Goal: Task Accomplishment & Management: Use online tool/utility

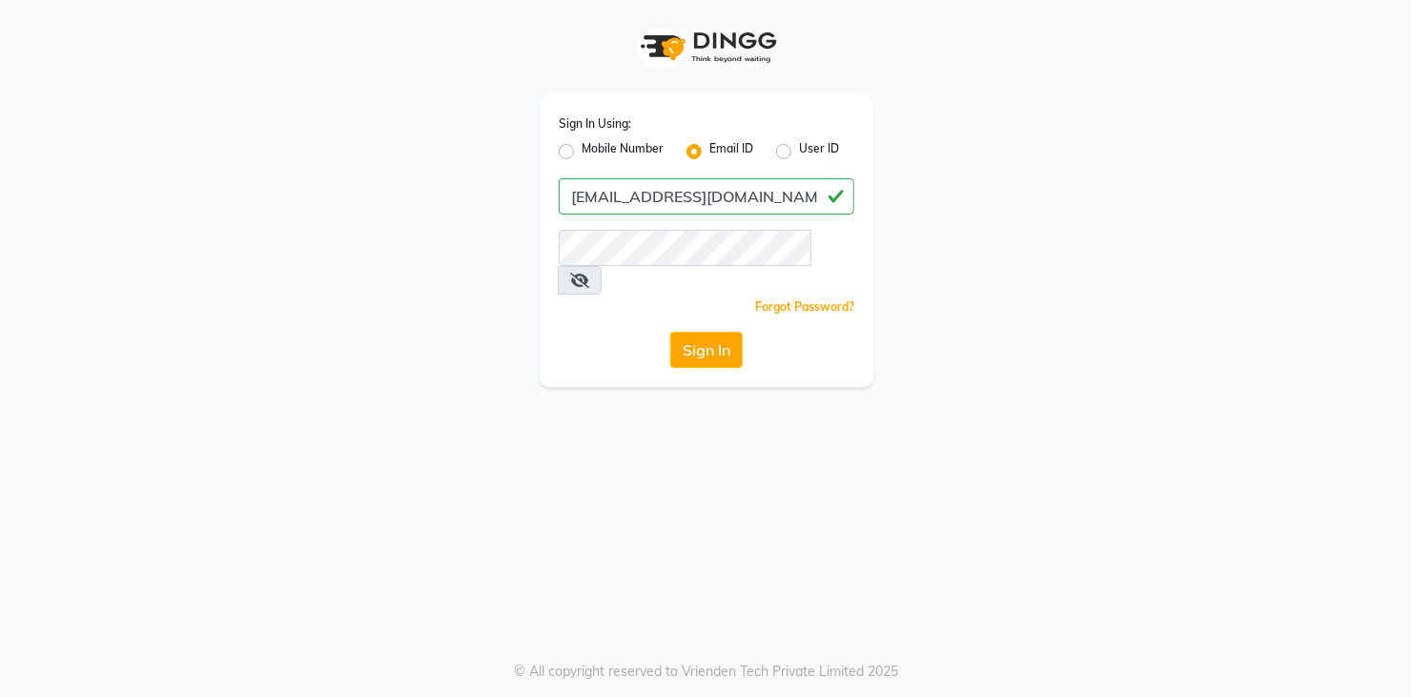
type input "[EMAIL_ADDRESS][DOMAIN_NAME]"
click at [670, 332] on button "Sign In" at bounding box center [706, 350] width 72 height 36
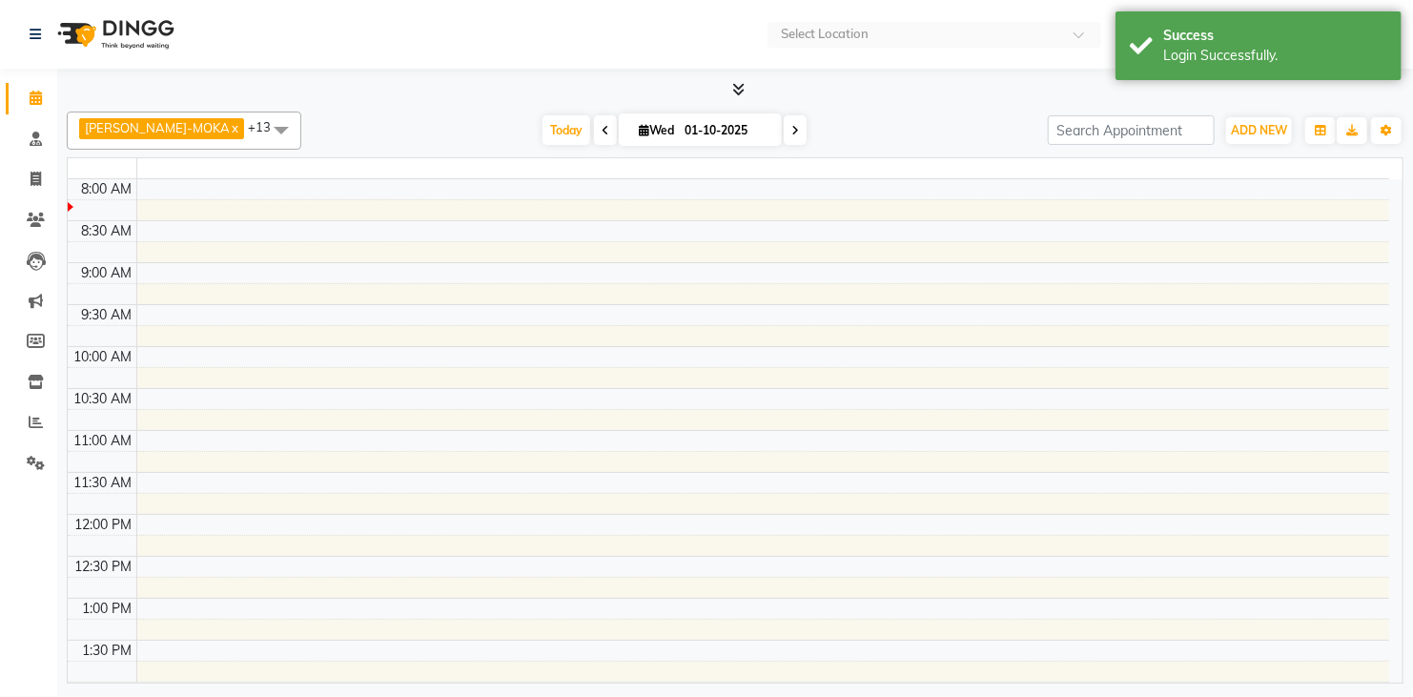
select select "en"
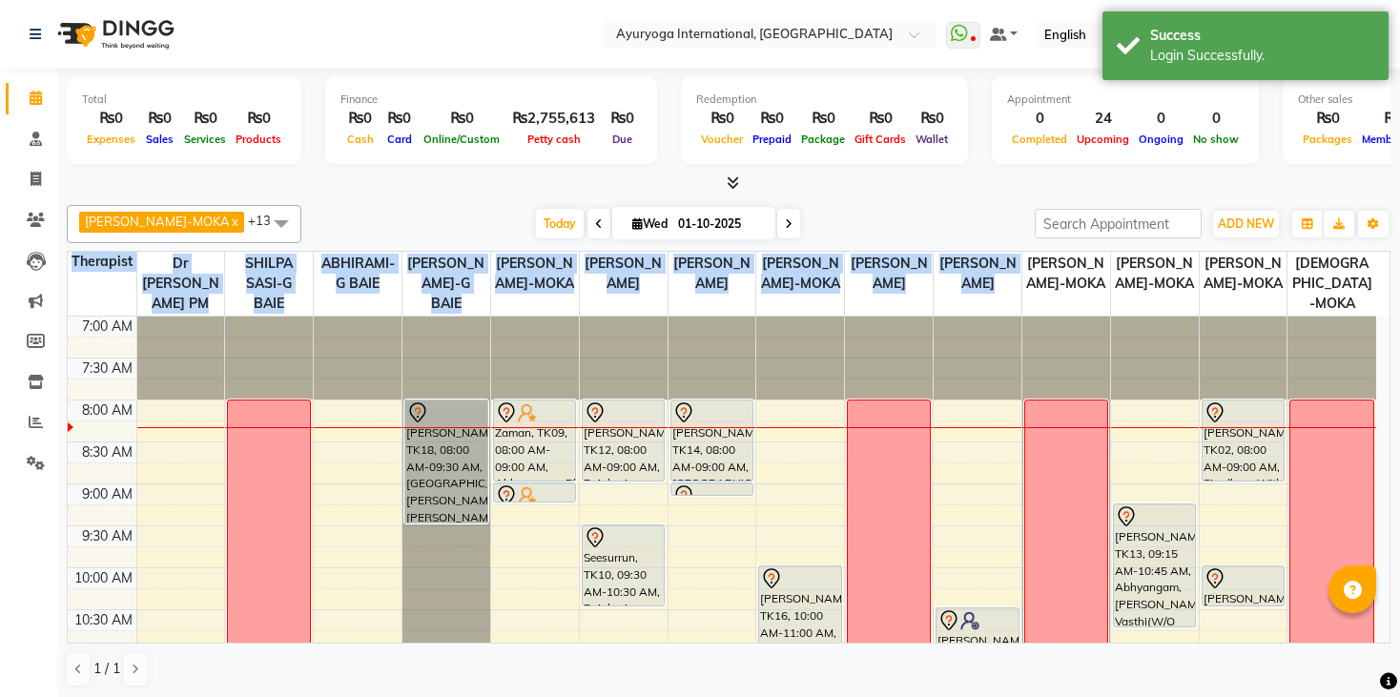
drag, startPoint x: 1037, startPoint y: 268, endPoint x: 1412, endPoint y: 299, distance: 377.1
click at [1400, 299] on html "Select Location × Ayuryoga International, [GEOGRAPHIC_DATA] Rd WhatsApp Status …" at bounding box center [700, 348] width 1400 height 697
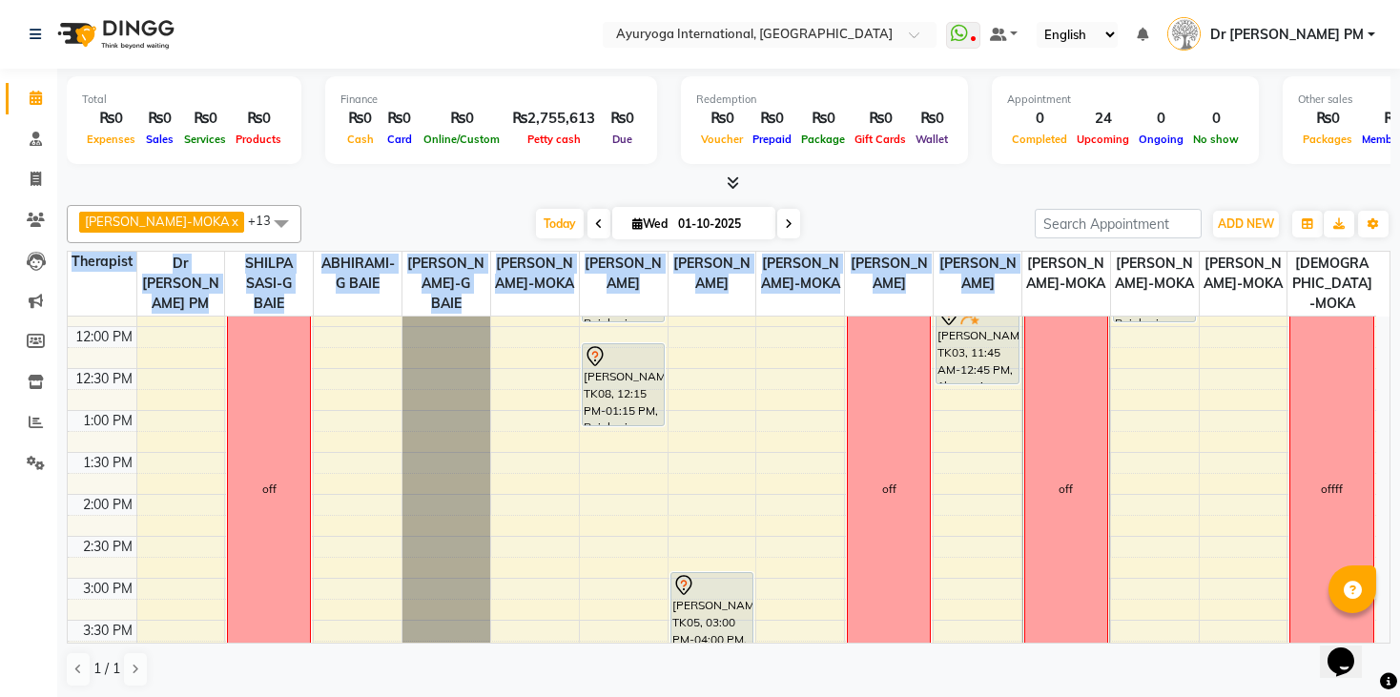
scroll to position [415, 0]
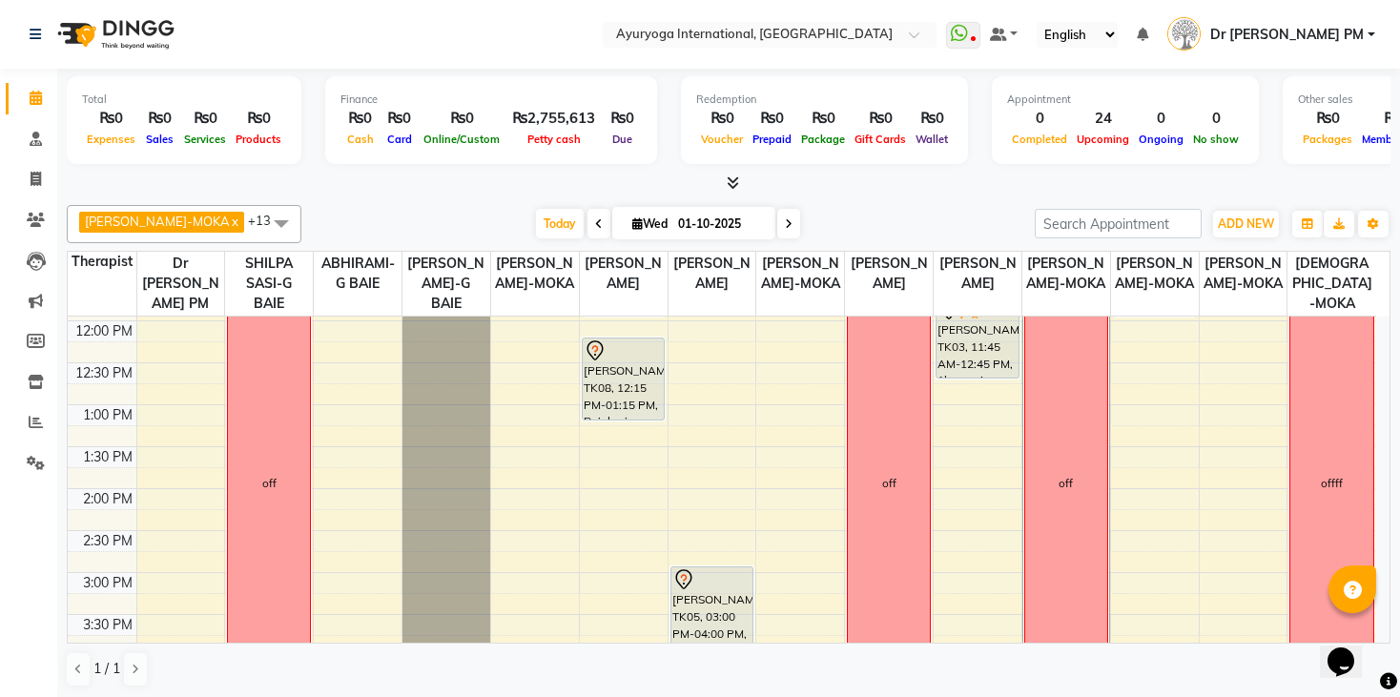
click at [811, 191] on div at bounding box center [729, 184] width 1324 height 20
click at [785, 221] on icon at bounding box center [789, 223] width 8 height 11
type input "02-10-2025"
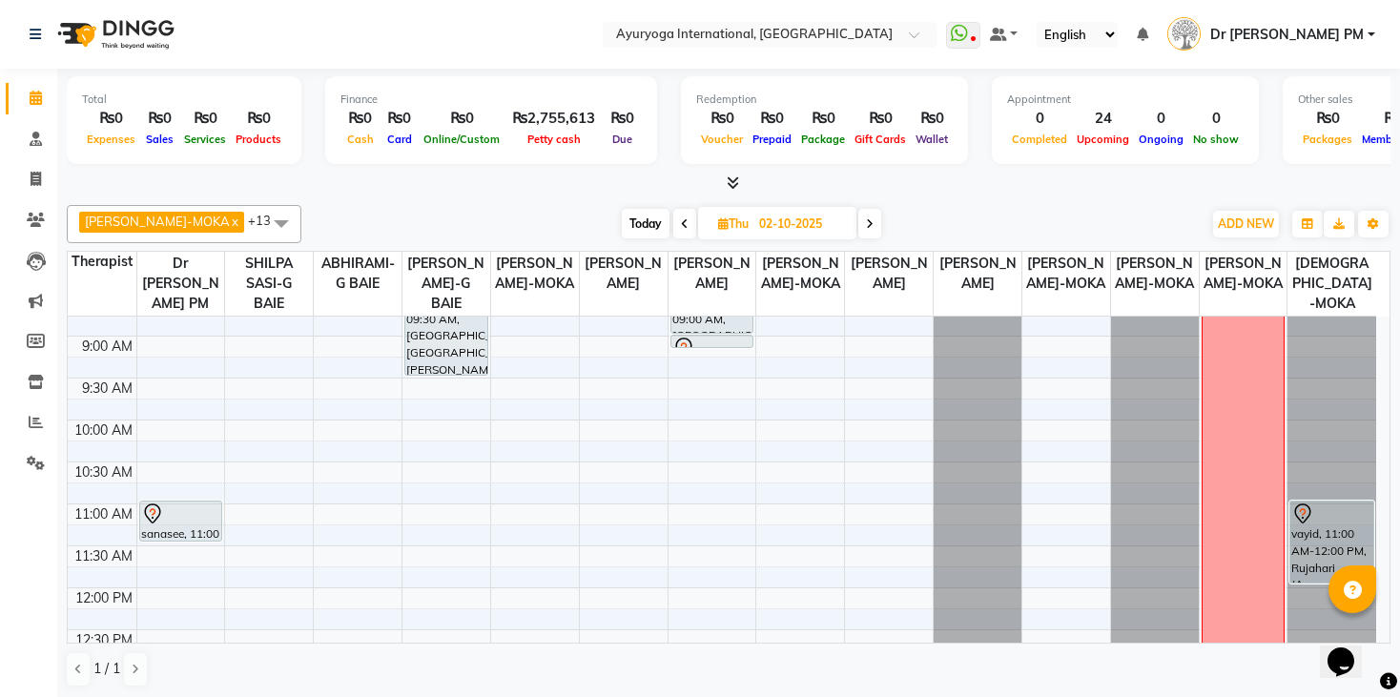
scroll to position [193, 0]
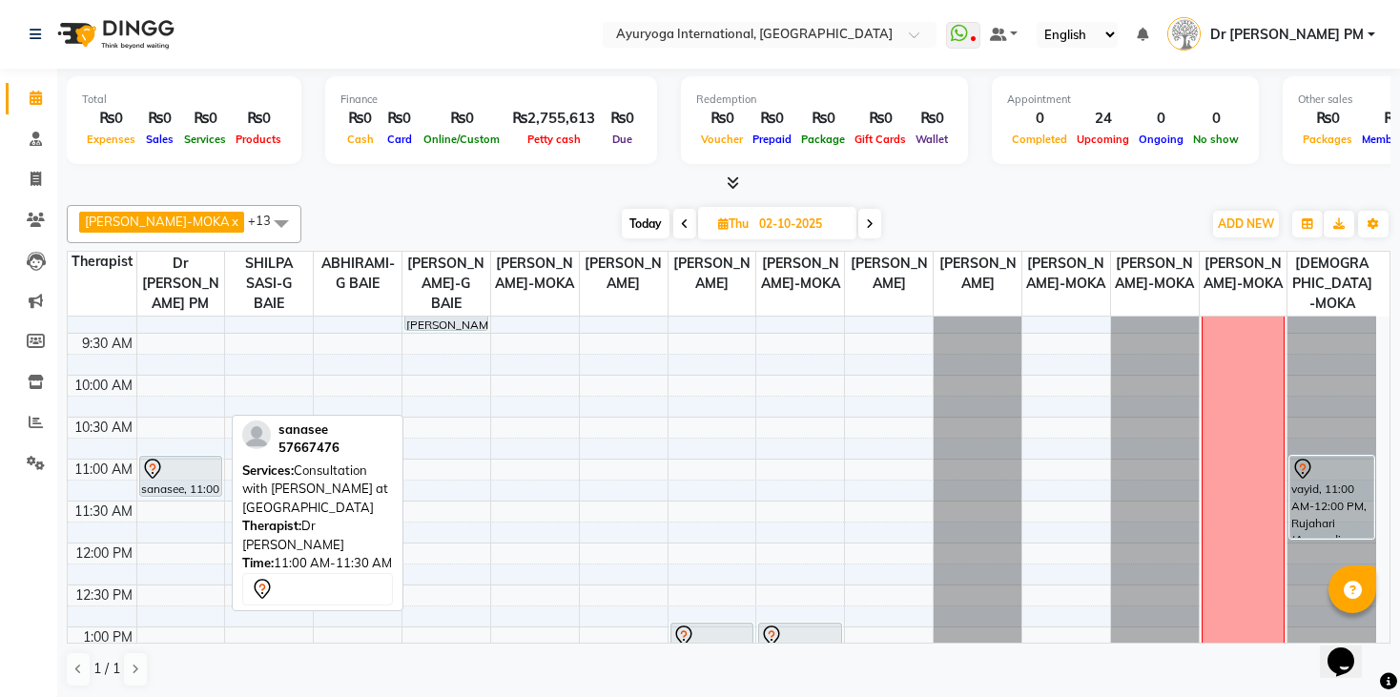
click at [190, 465] on div at bounding box center [181, 469] width 80 height 23
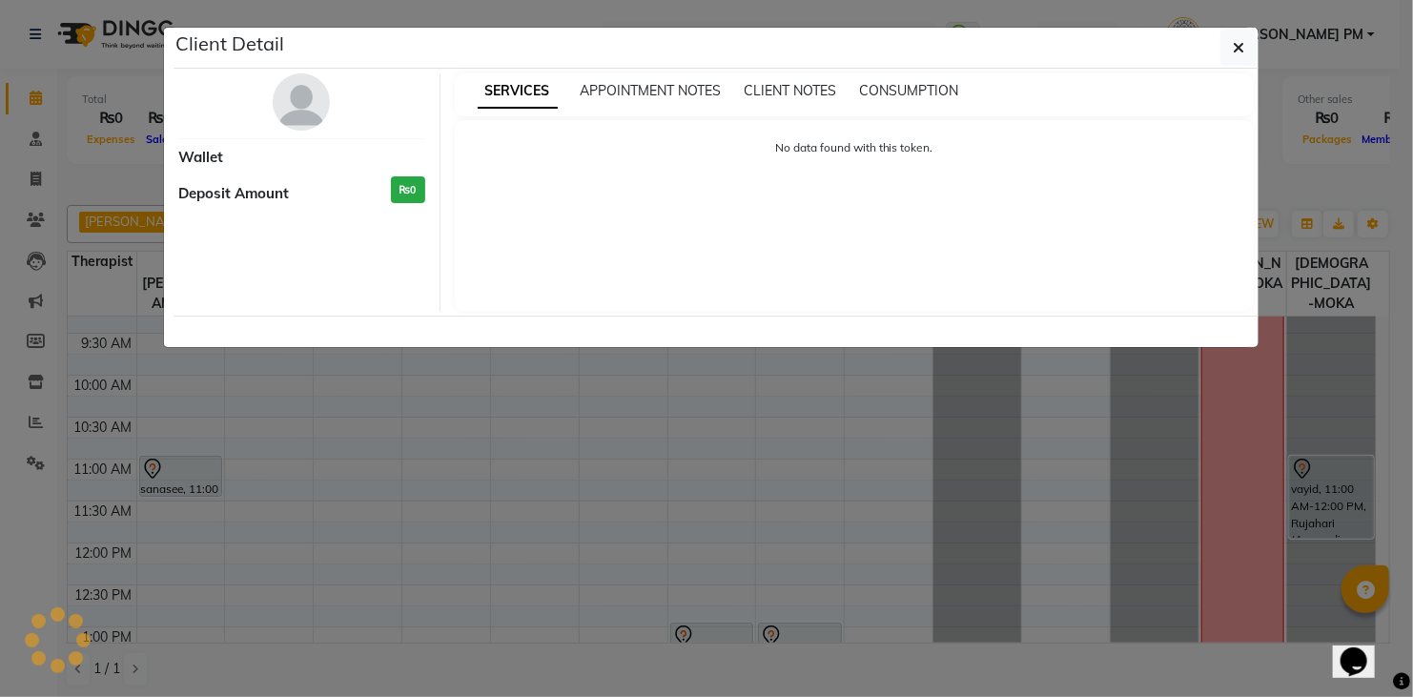
select select "7"
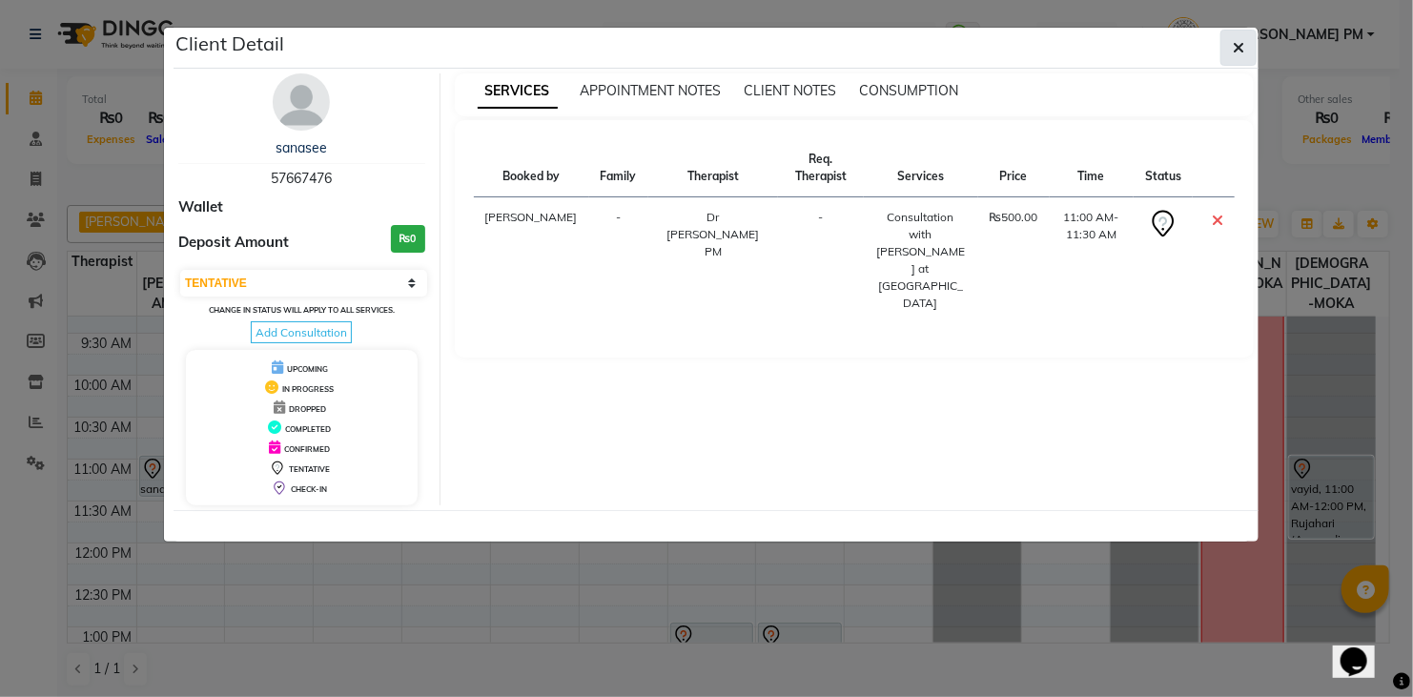
click at [1235, 54] on span "button" at bounding box center [1238, 47] width 11 height 19
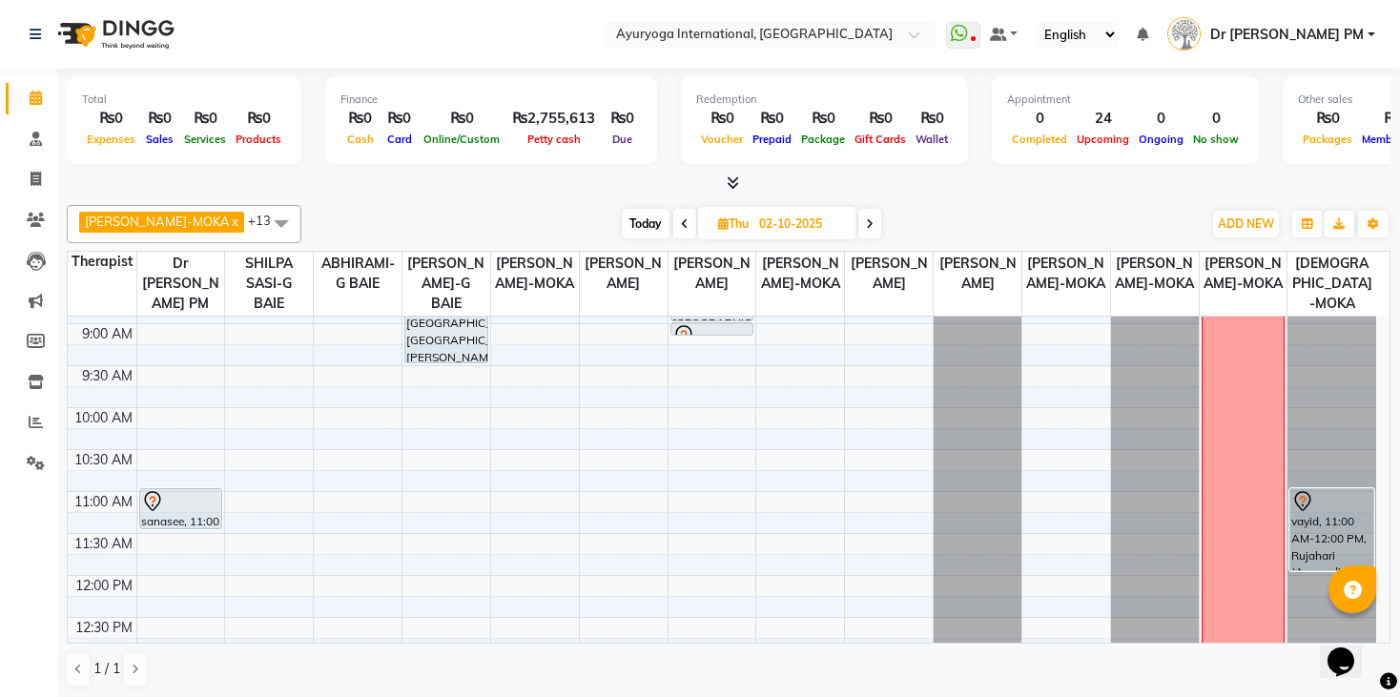
scroll to position [121, 0]
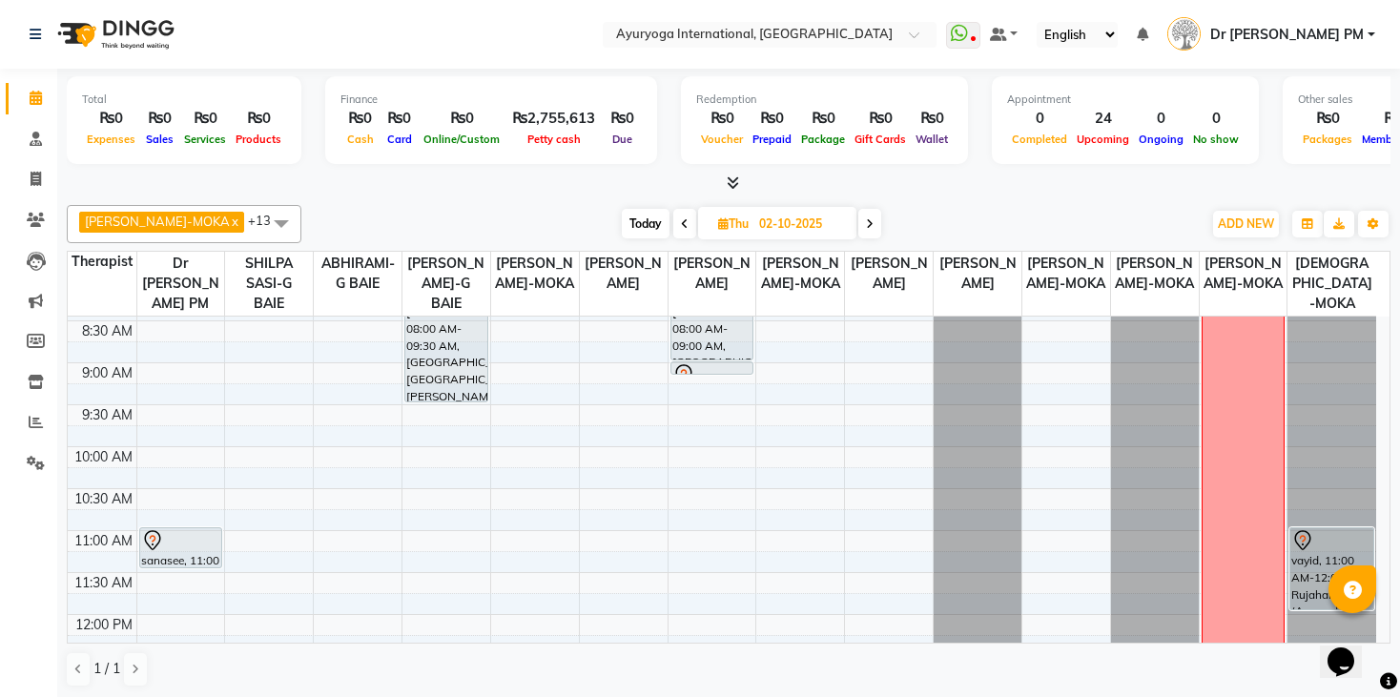
click at [858, 219] on span at bounding box center [869, 224] width 23 height 30
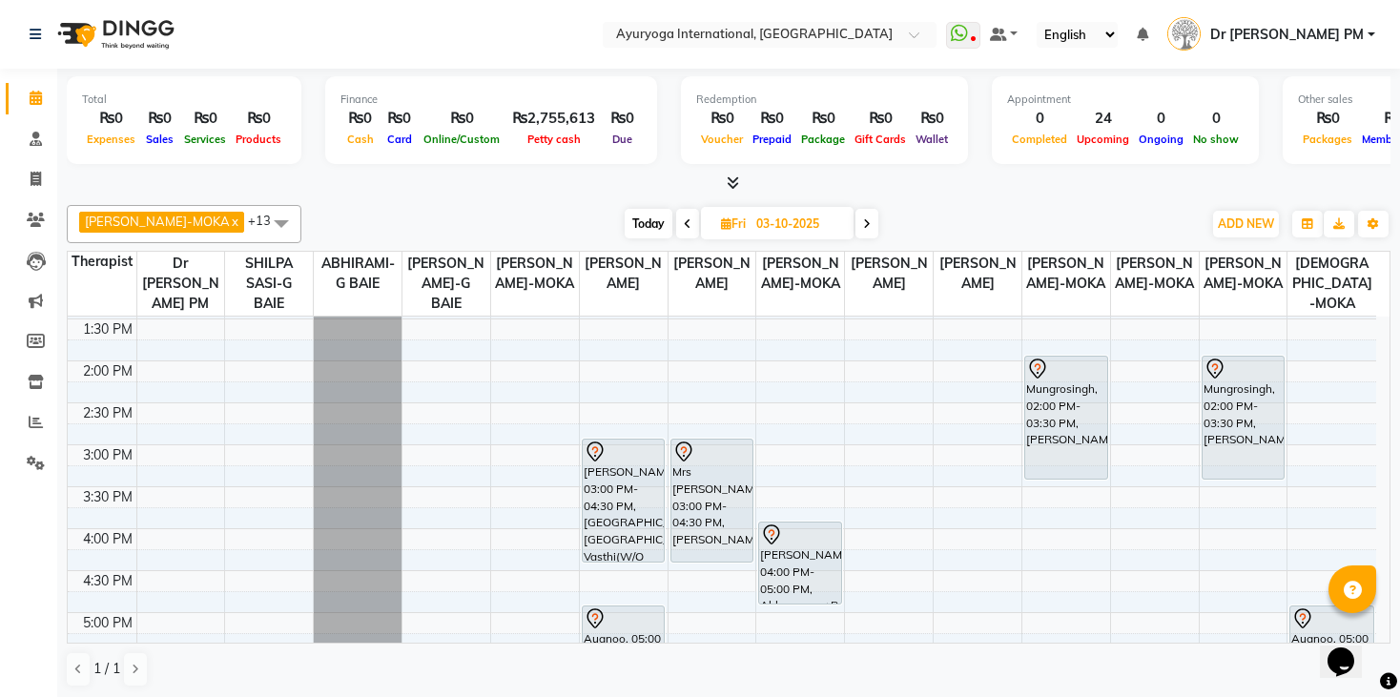
scroll to position [554, 0]
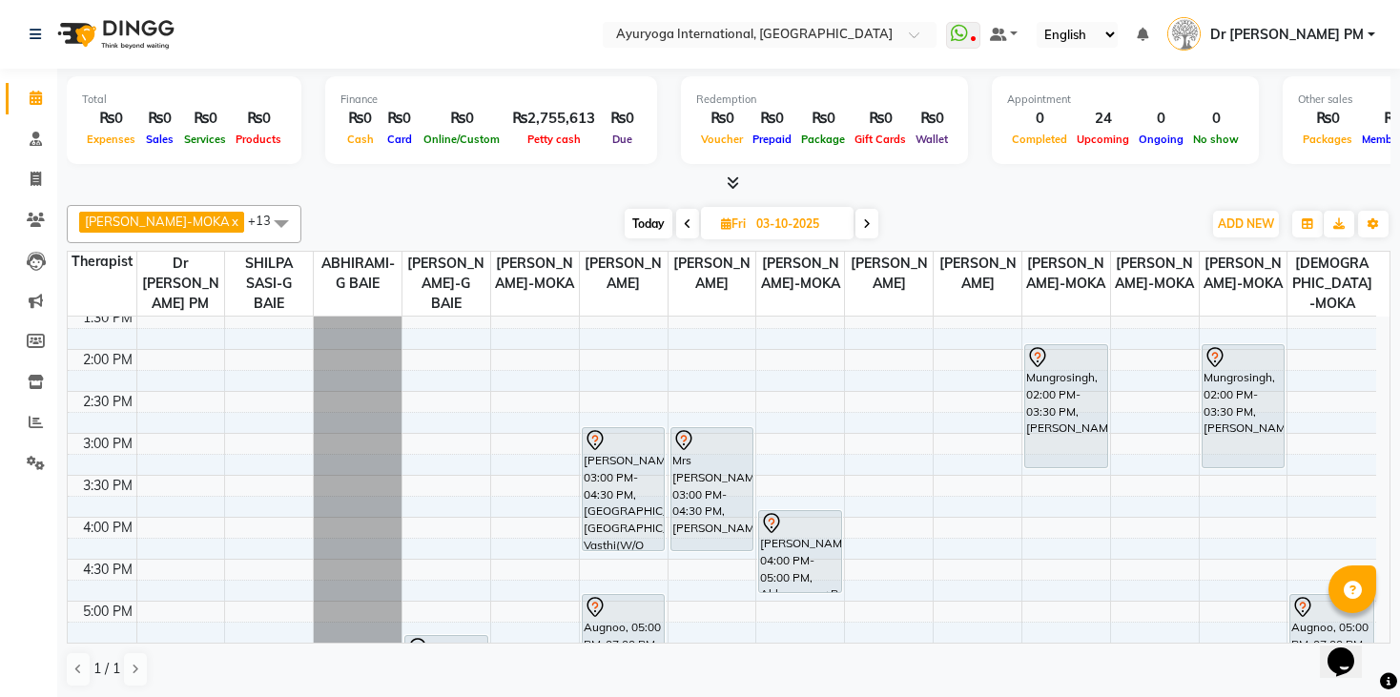
click at [676, 225] on span at bounding box center [687, 224] width 23 height 30
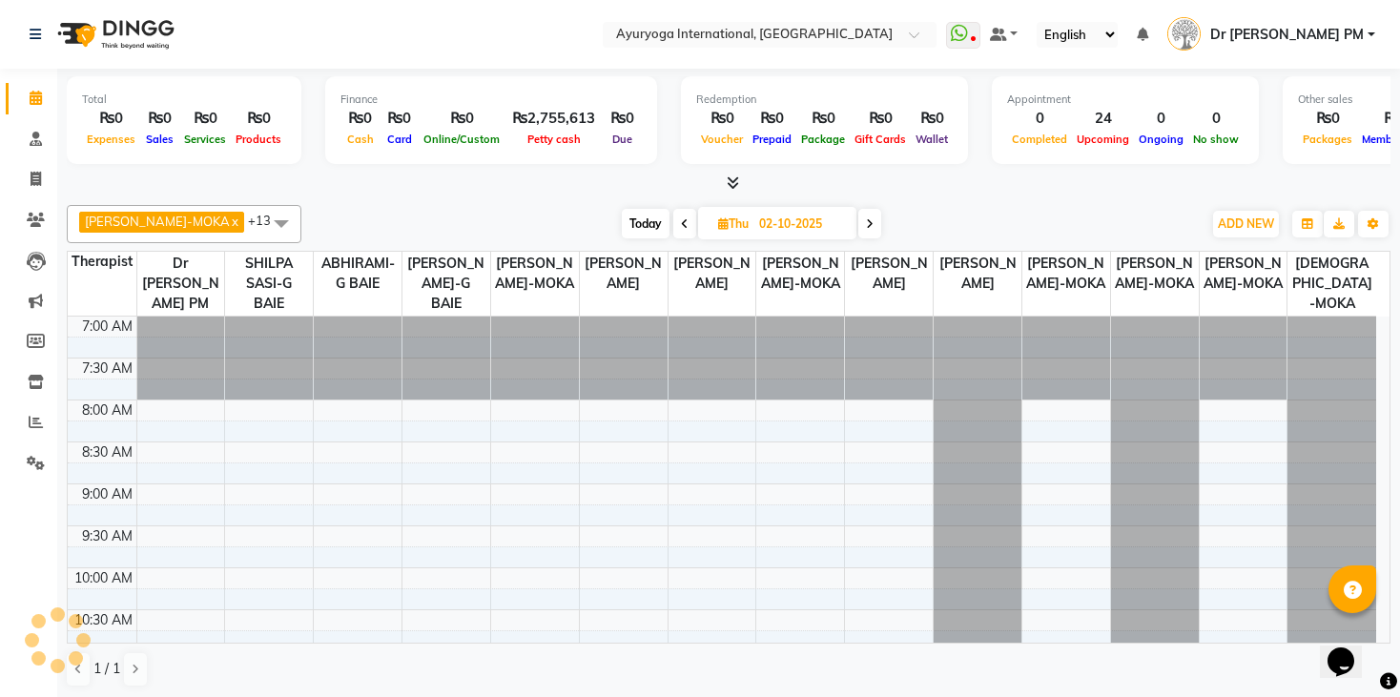
scroll to position [84, 0]
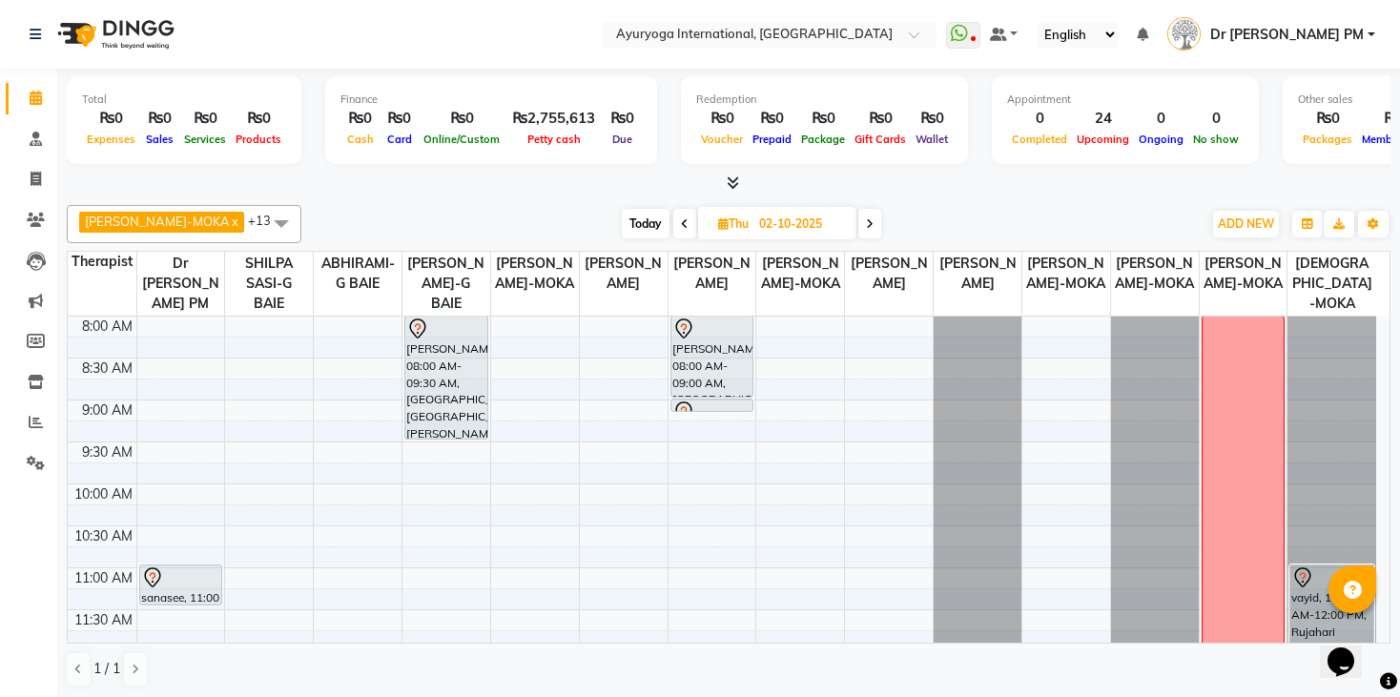
click at [673, 221] on span at bounding box center [684, 224] width 23 height 30
type input "01-10-2025"
